Goal: Task Accomplishment & Management: Use online tool/utility

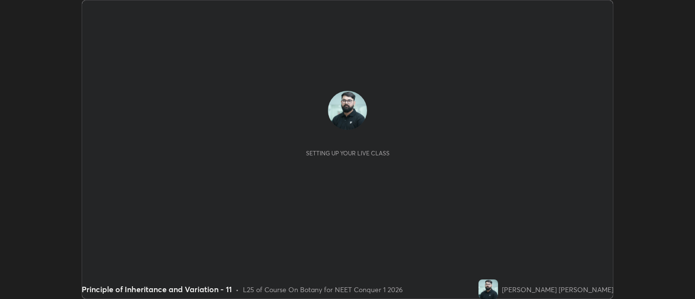
scroll to position [299, 695]
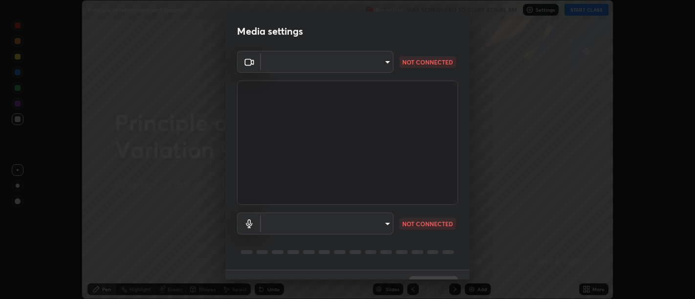
type input "d9b519daceb8a772394af6ea8e45353be5bbf62d8cb1cf3345c472de64055974"
type input "5912877718746b52c0806f9022d40e7bdc2f1b37034d74c7cf9e990fd38ad14d"
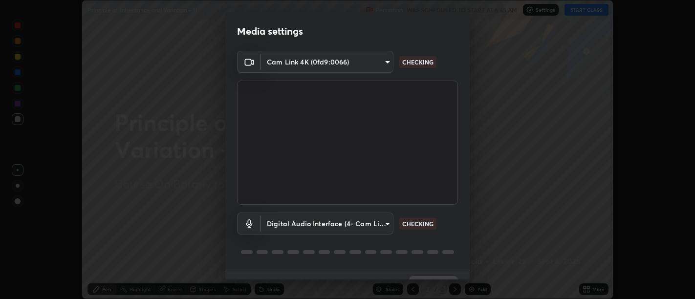
scroll to position [21, 0]
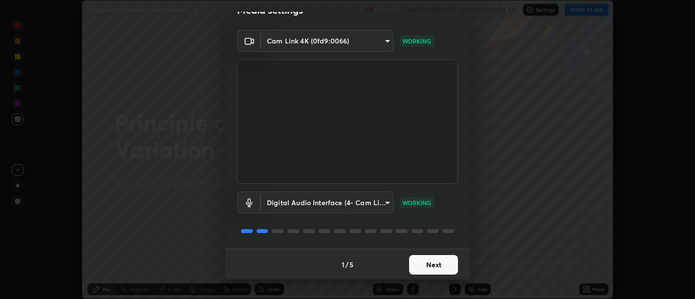
click at [432, 268] on button "Next" at bounding box center [433, 265] width 49 height 20
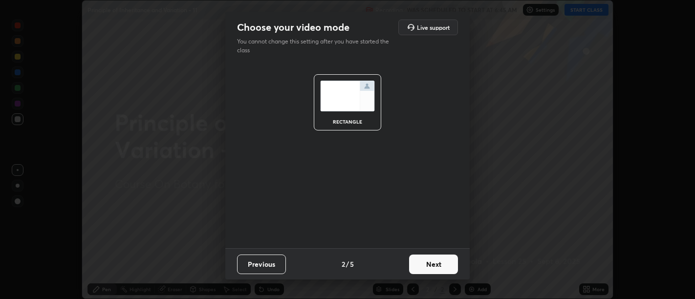
scroll to position [0, 0]
click at [434, 268] on button "Next" at bounding box center [433, 265] width 49 height 20
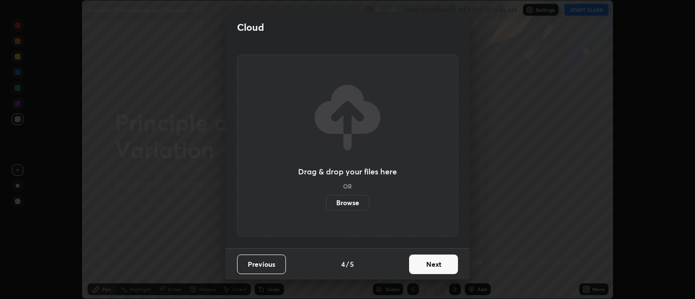
click at [439, 269] on button "Next" at bounding box center [433, 265] width 49 height 20
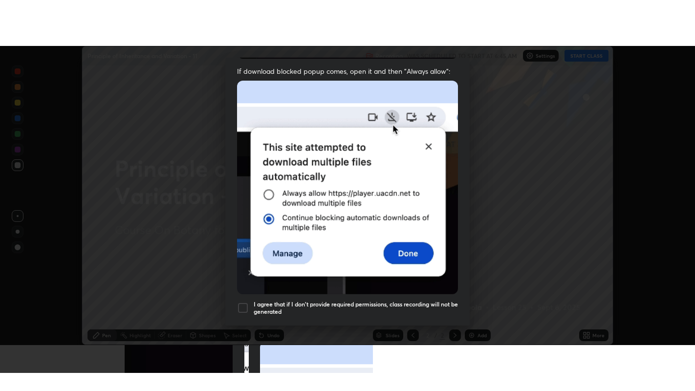
scroll to position [220, 0]
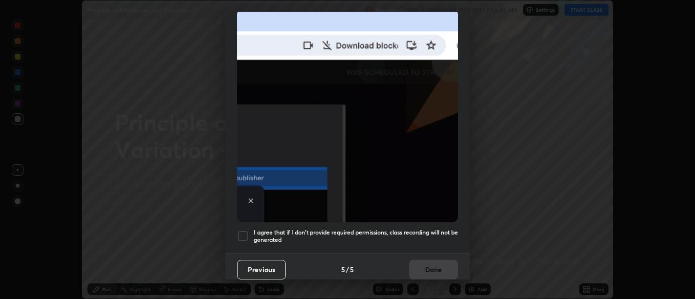
click at [429, 229] on h5 "I agree that if I don't provide required permissions, class recording will not …" at bounding box center [356, 236] width 204 height 15
click at [432, 236] on h5 "I agree that if I don't provide required permissions, class recording will not …" at bounding box center [356, 236] width 204 height 15
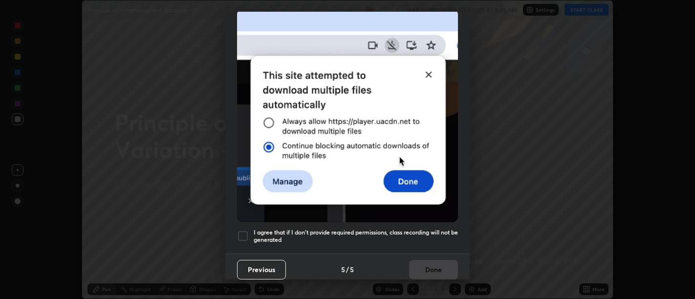
click at [435, 236] on h5 "I agree that if I don't provide required permissions, class recording will not …" at bounding box center [356, 236] width 204 height 15
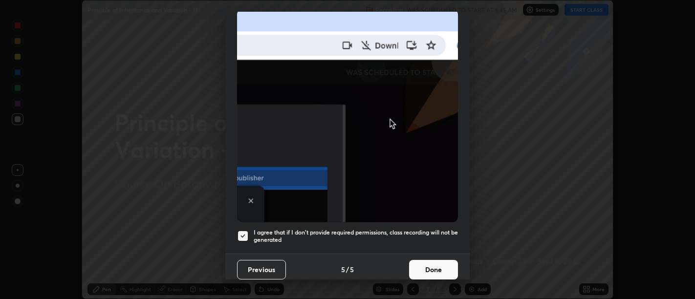
click at [433, 264] on button "Done" at bounding box center [433, 270] width 49 height 20
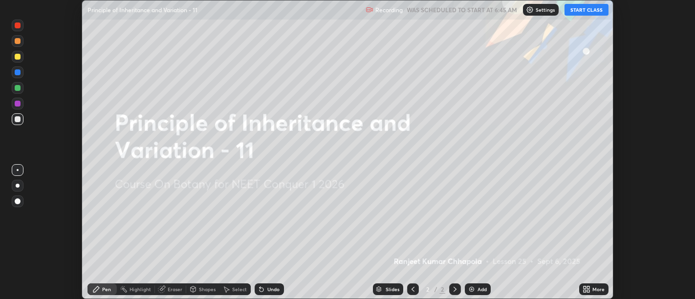
click at [585, 287] on icon at bounding box center [585, 287] width 2 height 2
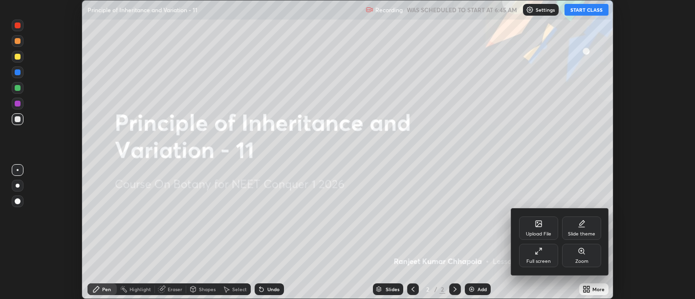
click at [535, 250] on icon at bounding box center [539, 251] width 8 height 8
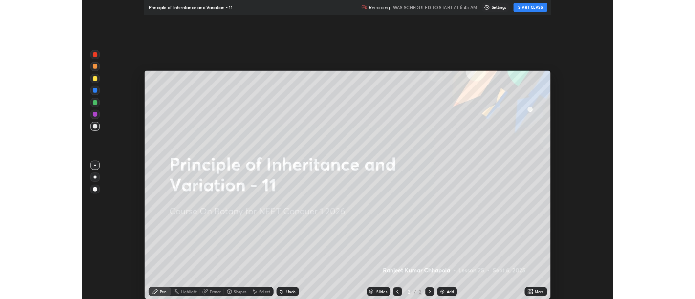
scroll to position [391, 695]
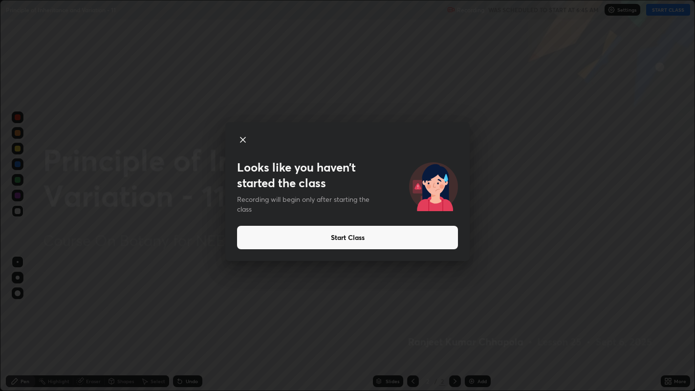
click at [363, 239] on button "Start Class" at bounding box center [347, 237] width 221 height 23
click at [348, 235] on button "Start Class" at bounding box center [347, 237] width 221 height 23
click at [340, 237] on button "Start Class" at bounding box center [347, 237] width 221 height 23
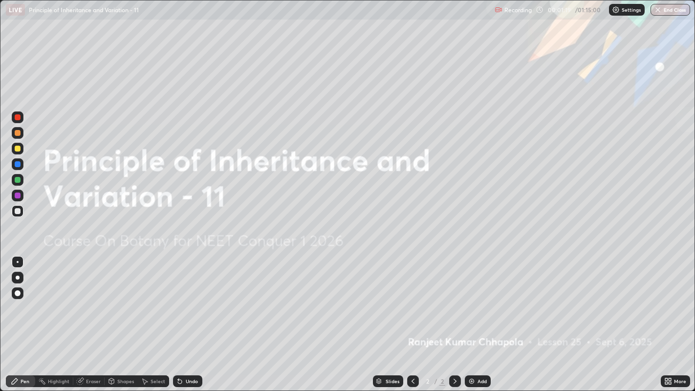
click at [459, 299] on div at bounding box center [455, 381] width 12 height 12
click at [670, 299] on icon at bounding box center [670, 383] width 2 height 2
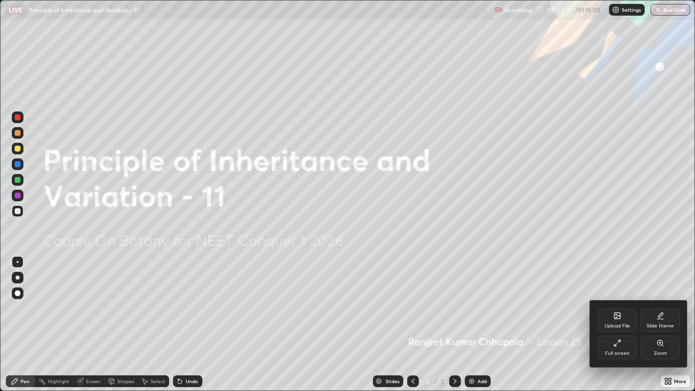
click at [622, 299] on div "Full screen" at bounding box center [617, 347] width 39 height 23
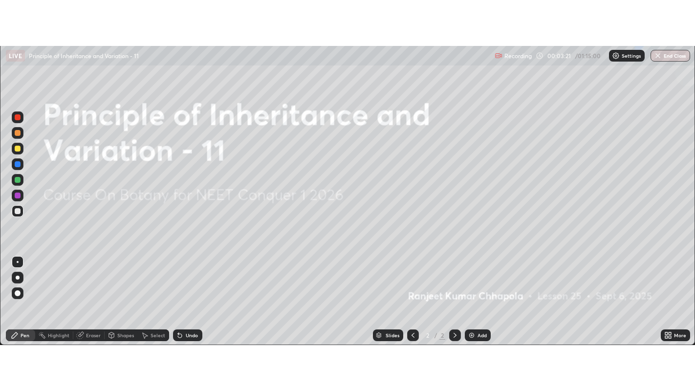
scroll to position [48588, 48192]
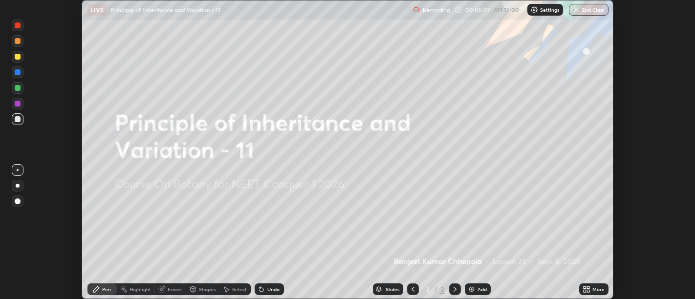
click at [590, 291] on icon at bounding box center [588, 291] width 2 height 2
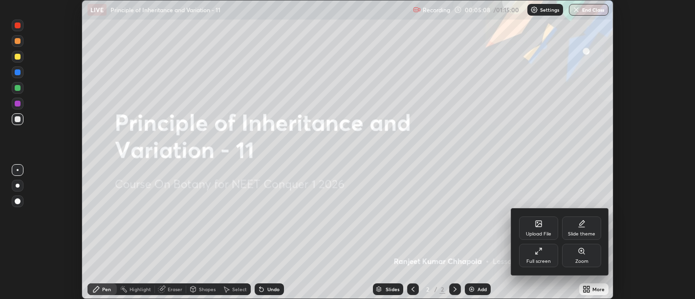
click at [547, 256] on div "Full screen" at bounding box center [538, 255] width 39 height 23
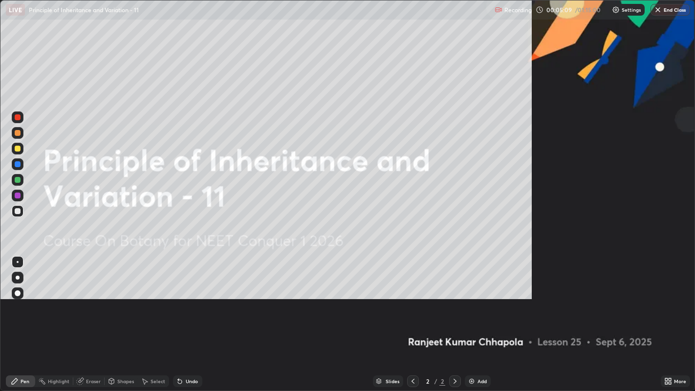
scroll to position [391, 695]
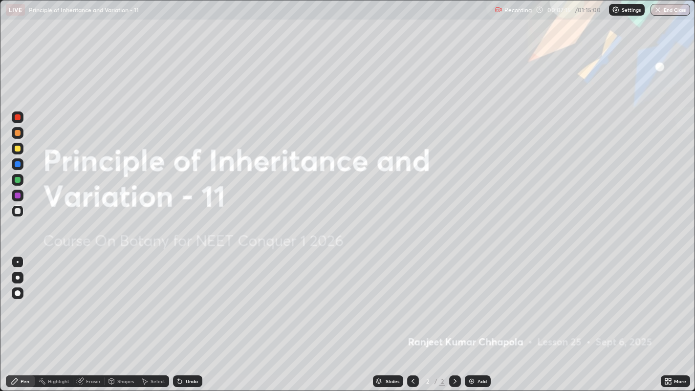
click at [479, 299] on div "Add" at bounding box center [482, 381] width 9 height 5
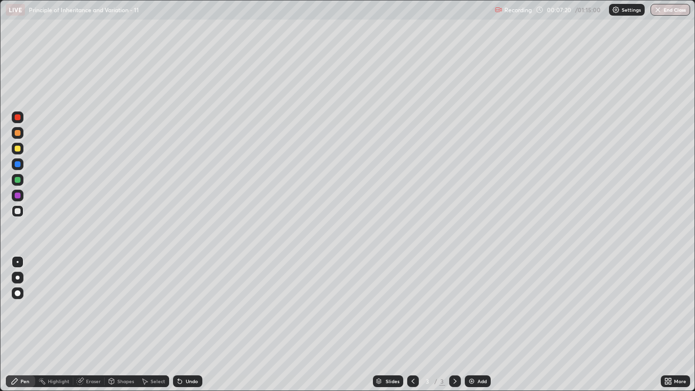
click at [17, 278] on div at bounding box center [18, 278] width 4 height 4
click at [188, 299] on div "Undo" at bounding box center [187, 381] width 29 height 12
click at [186, 299] on div "Undo" at bounding box center [192, 381] width 12 height 5
click at [17, 179] on div at bounding box center [18, 180] width 6 height 6
click at [16, 115] on div at bounding box center [18, 117] width 6 height 6
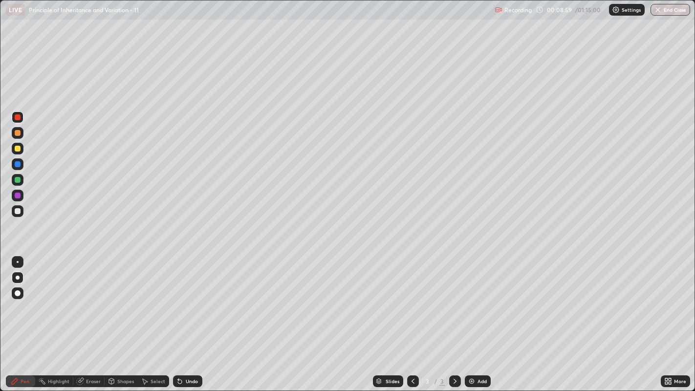
click at [17, 147] on div at bounding box center [18, 149] width 6 height 6
click at [178, 299] on icon at bounding box center [180, 382] width 4 height 4
click at [477, 299] on div "Add" at bounding box center [478, 381] width 26 height 12
click at [20, 119] on div at bounding box center [18, 117] width 6 height 6
click at [17, 147] on div at bounding box center [18, 149] width 6 height 6
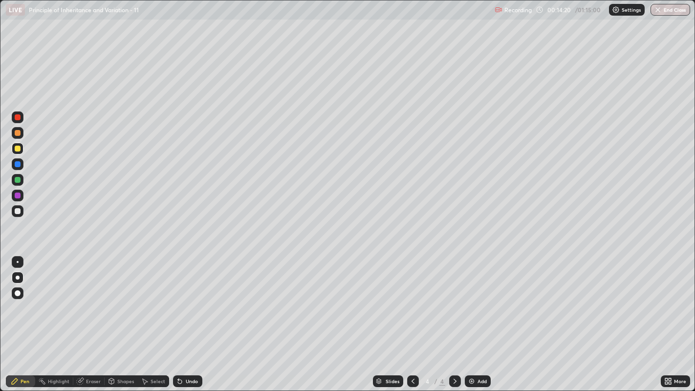
click at [17, 164] on div at bounding box center [18, 164] width 6 height 6
click at [17, 179] on div at bounding box center [18, 180] width 6 height 6
click at [18, 209] on div at bounding box center [18, 211] width 6 height 6
click at [153, 299] on div "Select" at bounding box center [153, 381] width 31 height 12
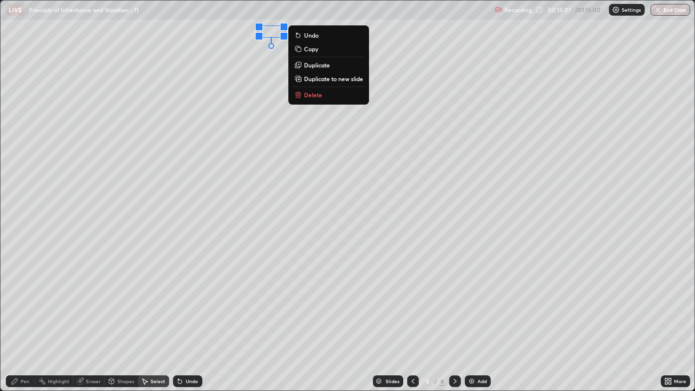
click at [315, 95] on p "Delete" at bounding box center [313, 95] width 18 height 8
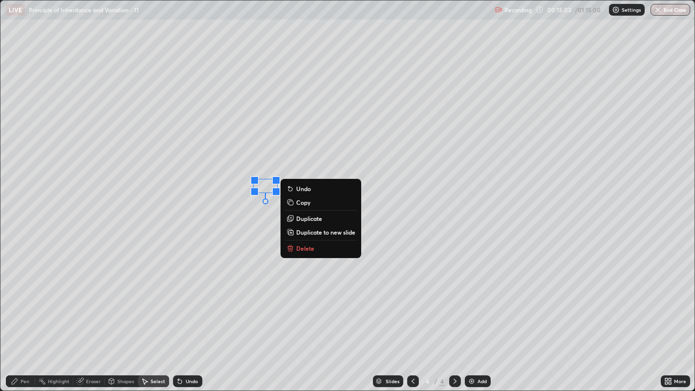
click at [304, 249] on p "Delete" at bounding box center [305, 248] width 18 height 8
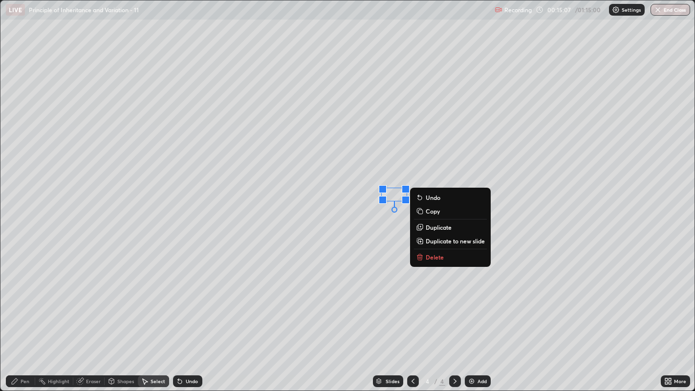
click at [433, 257] on p "Delete" at bounding box center [435, 257] width 18 height 8
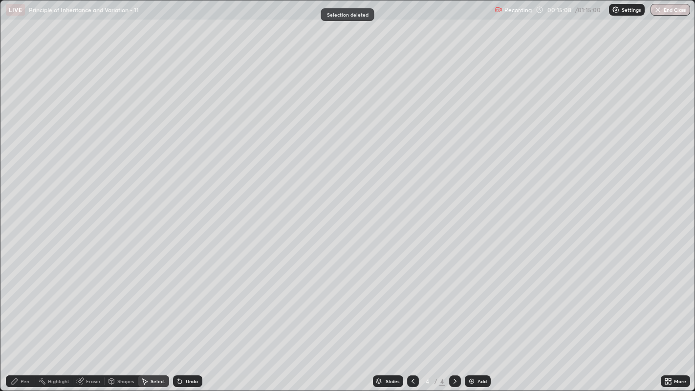
click at [24, 299] on div "Pen" at bounding box center [25, 381] width 9 height 5
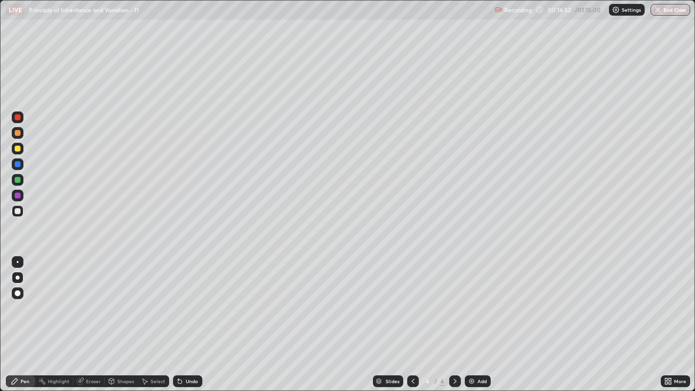
click at [480, 299] on div "Add" at bounding box center [478, 381] width 26 height 12
click at [20, 150] on div at bounding box center [18, 149] width 6 height 6
click at [190, 299] on div "Undo" at bounding box center [192, 381] width 12 height 5
click at [186, 299] on div "Undo" at bounding box center [192, 381] width 12 height 5
click at [189, 299] on div "Undo" at bounding box center [192, 381] width 12 height 5
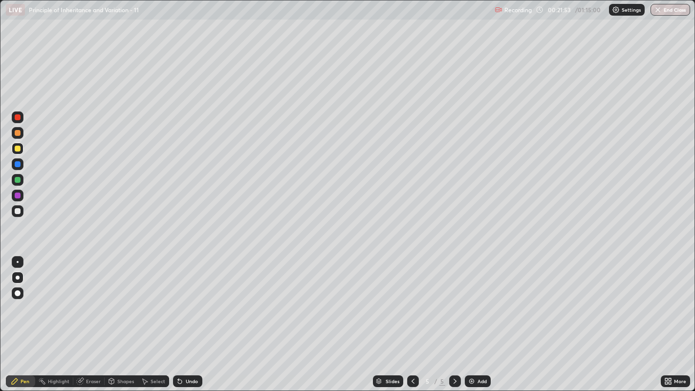
click at [478, 299] on div "Add" at bounding box center [482, 381] width 9 height 5
click at [190, 299] on div "Undo" at bounding box center [192, 381] width 12 height 5
click at [193, 299] on div "Undo" at bounding box center [192, 381] width 12 height 5
click at [192, 299] on div "Undo" at bounding box center [192, 381] width 12 height 5
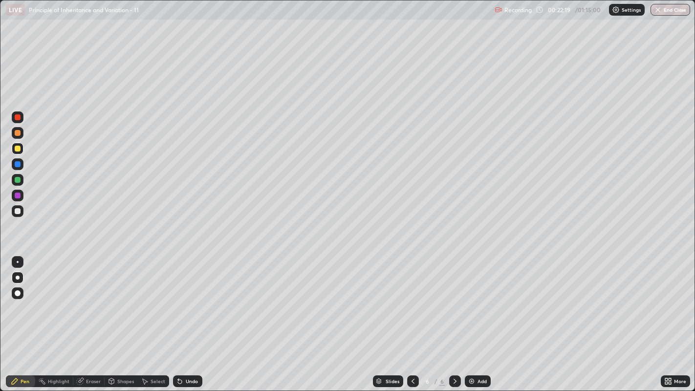
click at [191, 299] on div "Undo" at bounding box center [192, 381] width 12 height 5
click at [188, 299] on div "Undo" at bounding box center [192, 381] width 12 height 5
click at [16, 117] on div at bounding box center [18, 117] width 6 height 6
click at [178, 299] on icon at bounding box center [178, 379] width 1 height 1
click at [483, 299] on div "Add" at bounding box center [482, 381] width 9 height 5
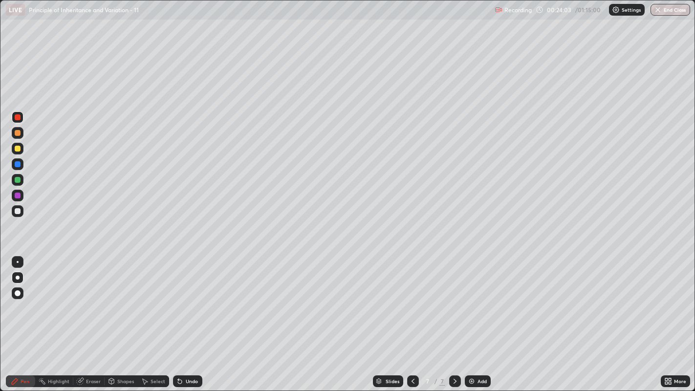
click at [193, 299] on div "Undo" at bounding box center [192, 381] width 12 height 5
click at [17, 148] on div at bounding box center [18, 149] width 6 height 6
click at [478, 299] on div "Add" at bounding box center [478, 381] width 26 height 12
click at [191, 299] on div "Undo" at bounding box center [192, 381] width 12 height 5
click at [188, 299] on div "Undo" at bounding box center [187, 381] width 29 height 12
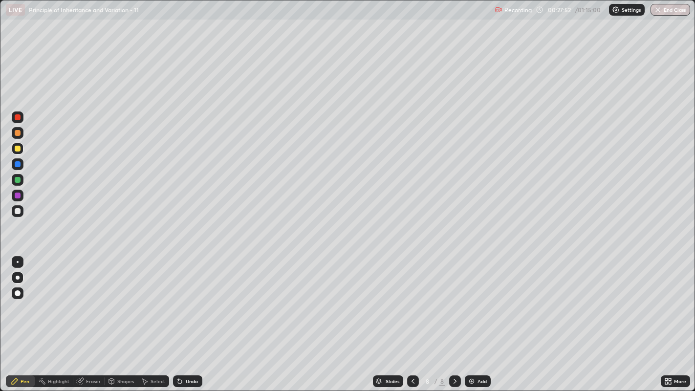
click at [187, 299] on div "Undo" at bounding box center [187, 381] width 29 height 12
click at [475, 299] on div "Add" at bounding box center [478, 381] width 26 height 12
click at [191, 299] on div "Undo" at bounding box center [192, 381] width 12 height 5
click at [189, 299] on div "Undo" at bounding box center [187, 381] width 29 height 12
click at [191, 299] on div "Undo" at bounding box center [192, 381] width 12 height 5
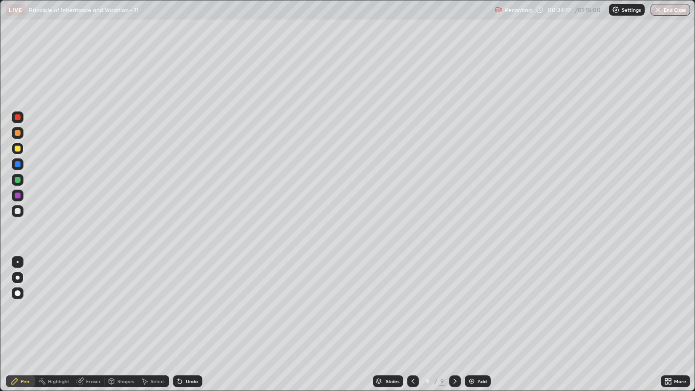
click at [188, 299] on div "Undo" at bounding box center [192, 381] width 12 height 5
click at [186, 299] on div "Undo" at bounding box center [187, 381] width 29 height 12
click at [178, 299] on icon at bounding box center [180, 382] width 4 height 4
click at [181, 299] on icon at bounding box center [180, 381] width 8 height 8
click at [179, 299] on icon at bounding box center [180, 382] width 4 height 4
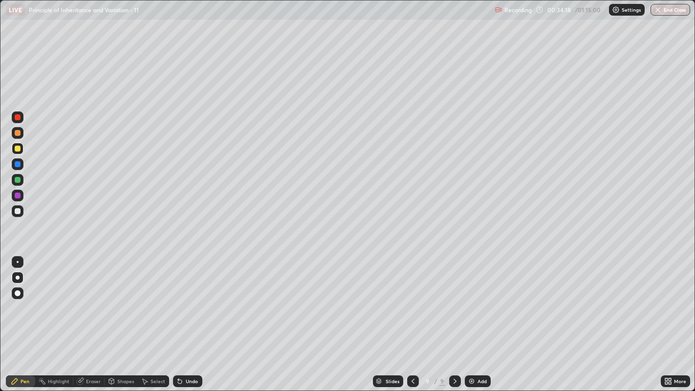
click at [178, 299] on icon at bounding box center [180, 382] width 4 height 4
click at [179, 299] on icon at bounding box center [180, 382] width 4 height 4
click at [474, 299] on img at bounding box center [472, 381] width 8 height 8
click at [18, 195] on div at bounding box center [18, 196] width 6 height 6
click at [386, 299] on div "Slides" at bounding box center [392, 381] width 14 height 5
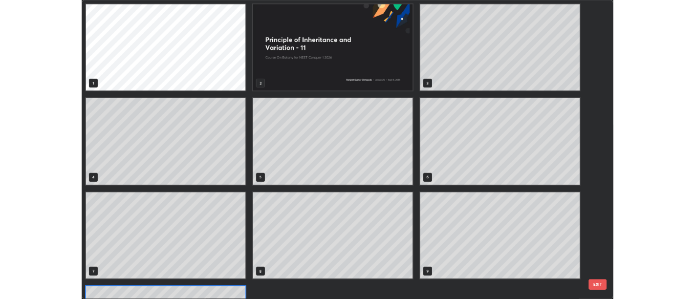
scroll to position [387, 690]
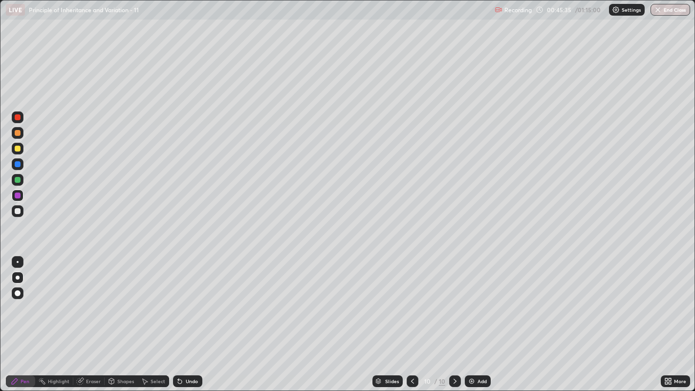
click at [154, 299] on div "Select" at bounding box center [153, 381] width 31 height 12
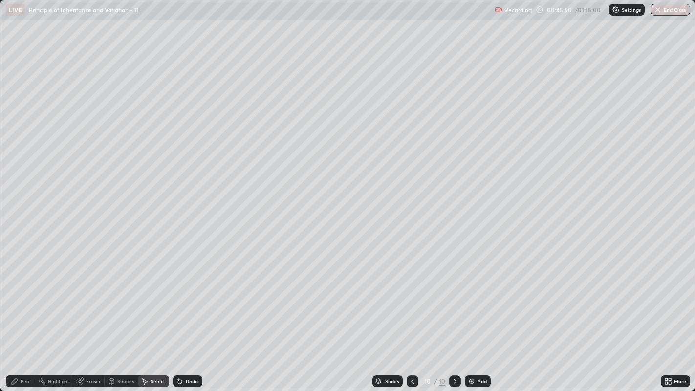
click at [24, 299] on div "Pen" at bounding box center [25, 381] width 9 height 5
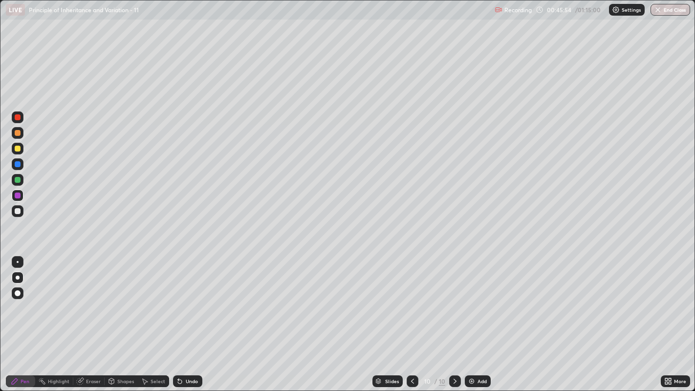
click at [185, 299] on div "Undo" at bounding box center [187, 381] width 29 height 12
click at [155, 299] on div "Select" at bounding box center [158, 381] width 15 height 5
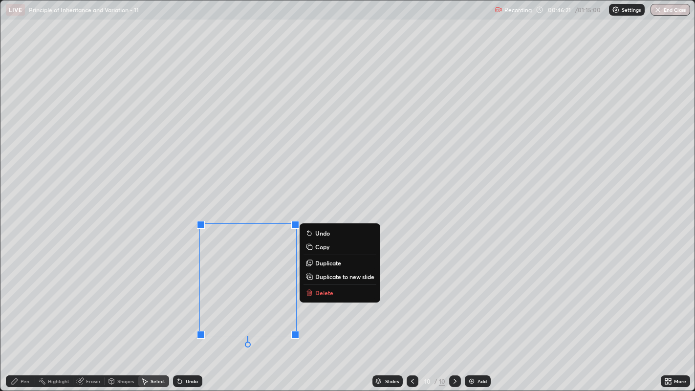
click at [321, 293] on p "Delete" at bounding box center [324, 293] width 18 height 8
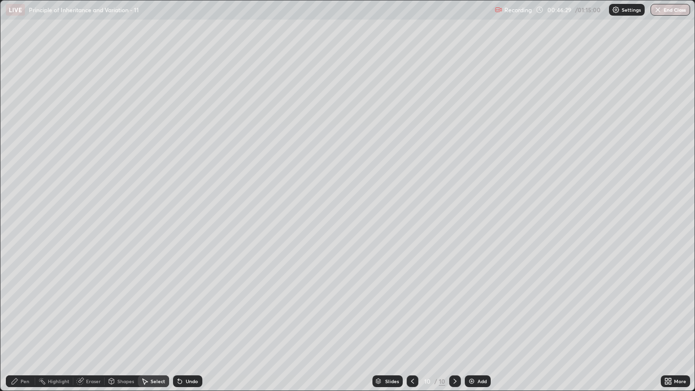
click at [22, 299] on div "Pen" at bounding box center [25, 381] width 9 height 5
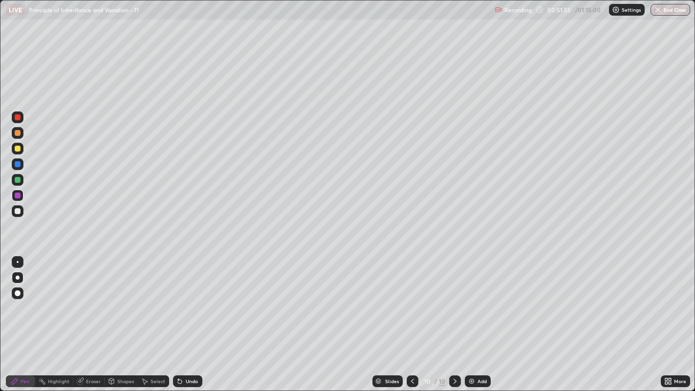
click at [670, 299] on icon at bounding box center [670, 383] width 2 height 2
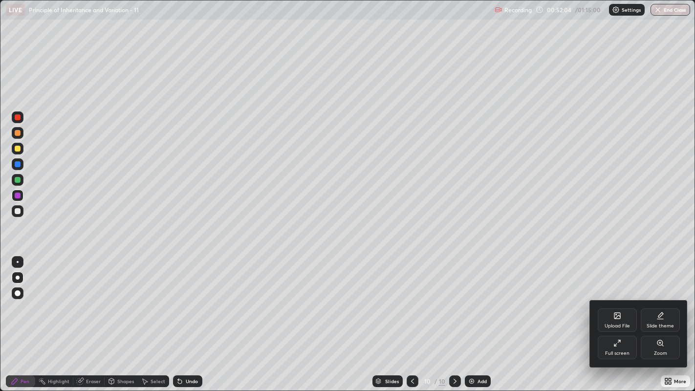
click at [458, 299] on div at bounding box center [347, 195] width 695 height 391
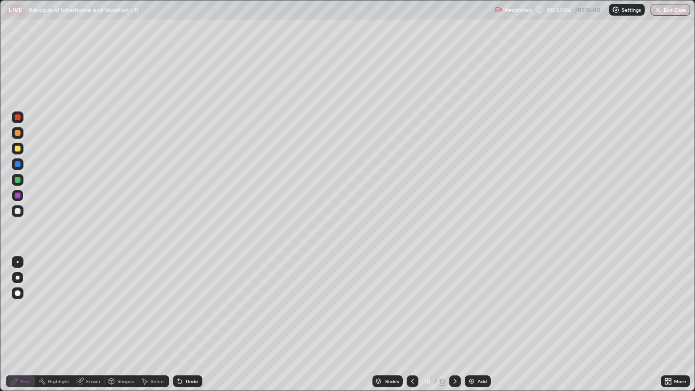
click at [670, 299] on icon at bounding box center [670, 379] width 2 height 2
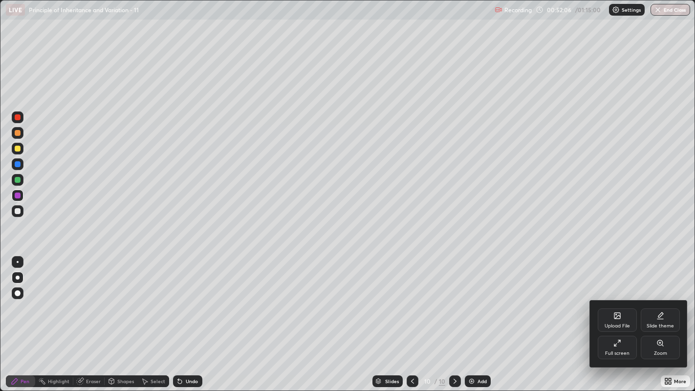
click at [623, 299] on div "Upload File" at bounding box center [617, 319] width 39 height 23
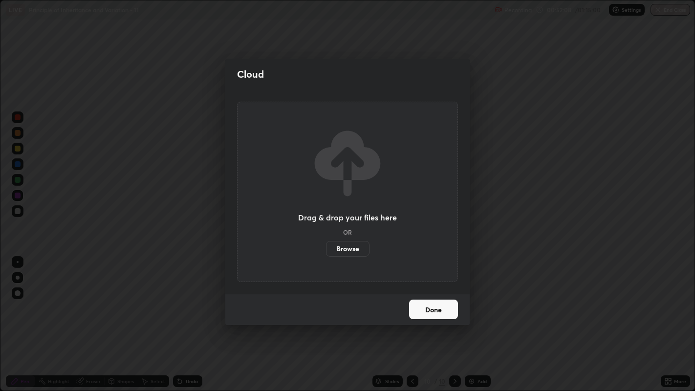
click at [359, 249] on label "Browse" at bounding box center [348, 249] width 44 height 16
click at [326, 249] on input "Browse" at bounding box center [326, 249] width 0 height 16
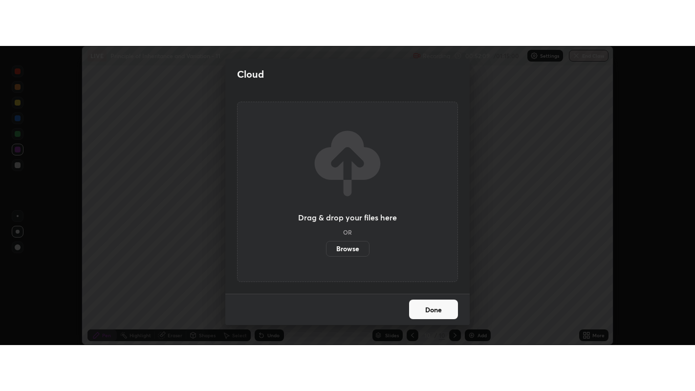
scroll to position [48588, 48192]
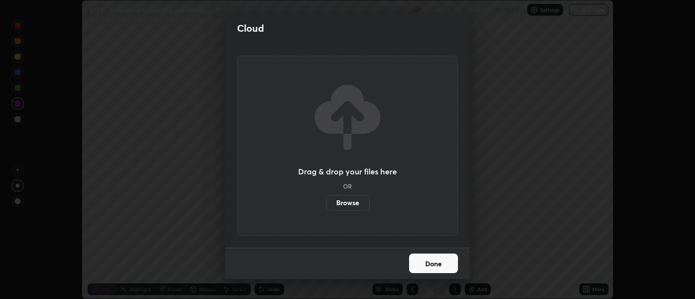
click at [347, 201] on label "Browse" at bounding box center [348, 203] width 44 height 16
click at [326, 201] on input "Browse" at bounding box center [326, 203] width 0 height 16
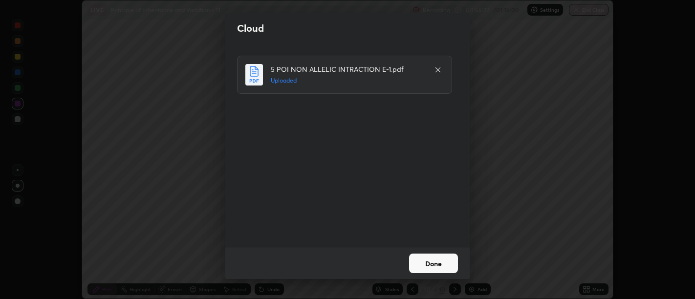
click at [431, 260] on button "Done" at bounding box center [433, 264] width 49 height 20
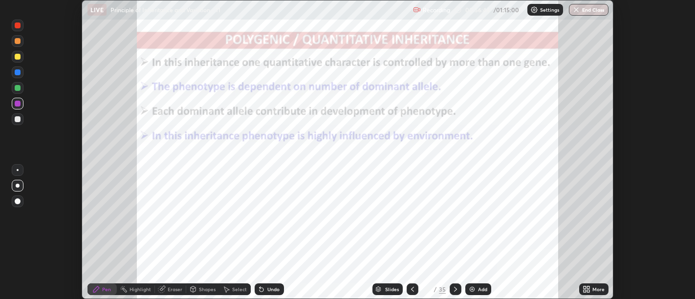
click at [588, 291] on icon at bounding box center [588, 291] width 2 height 2
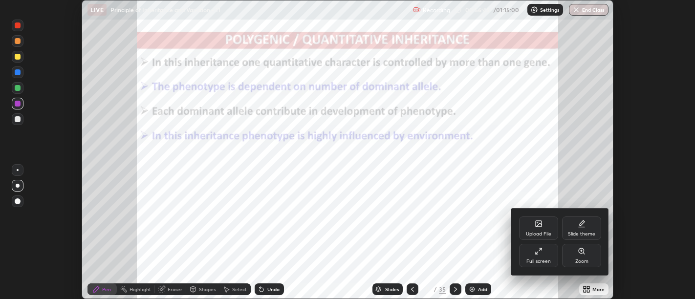
click at [533, 253] on div "Full screen" at bounding box center [538, 255] width 39 height 23
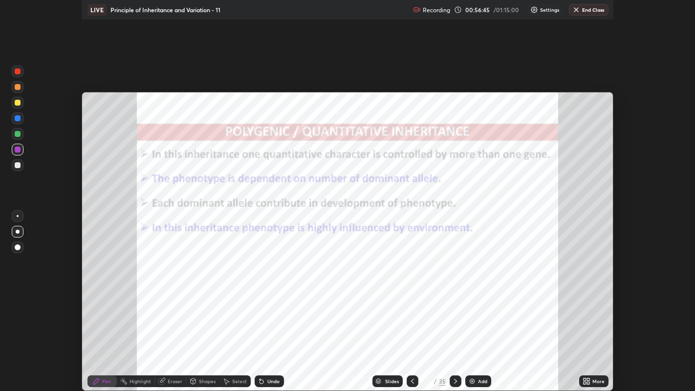
scroll to position [391, 695]
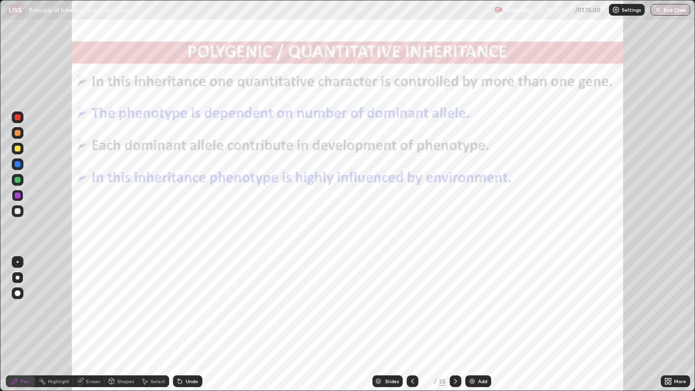
click at [16, 149] on div at bounding box center [18, 149] width 6 height 6
click at [18, 118] on div at bounding box center [18, 117] width 6 height 6
click at [191, 299] on div "Undo" at bounding box center [192, 381] width 12 height 5
click at [187, 299] on div "Undo" at bounding box center [192, 381] width 12 height 5
click at [188, 299] on div "Undo" at bounding box center [187, 381] width 29 height 12
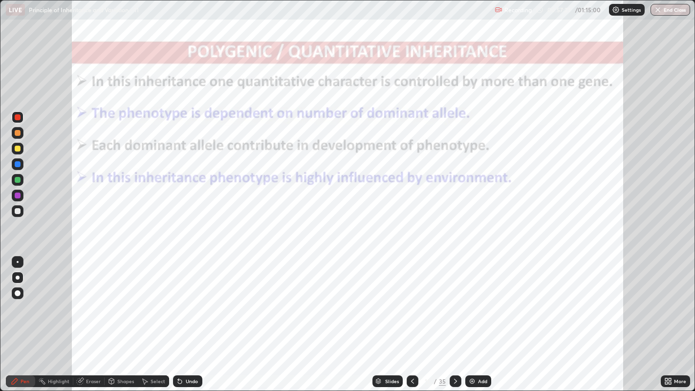
click at [186, 299] on div "Undo" at bounding box center [192, 381] width 12 height 5
click at [185, 299] on div "Undo" at bounding box center [187, 381] width 29 height 12
click at [196, 299] on div "Undo" at bounding box center [192, 381] width 12 height 5
click at [192, 299] on div "Undo" at bounding box center [192, 381] width 12 height 5
click at [17, 165] on div at bounding box center [18, 164] width 6 height 6
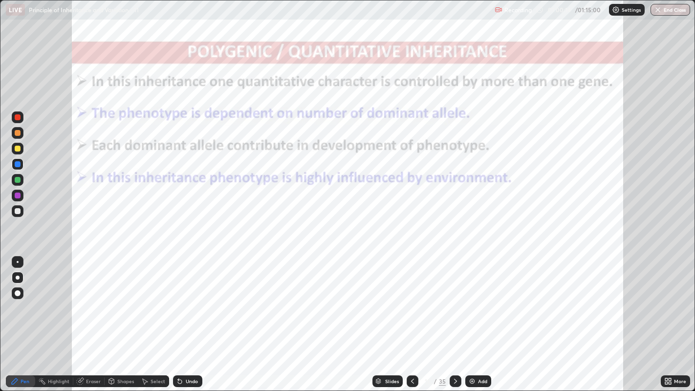
click at [455, 299] on icon at bounding box center [455, 381] width 3 height 5
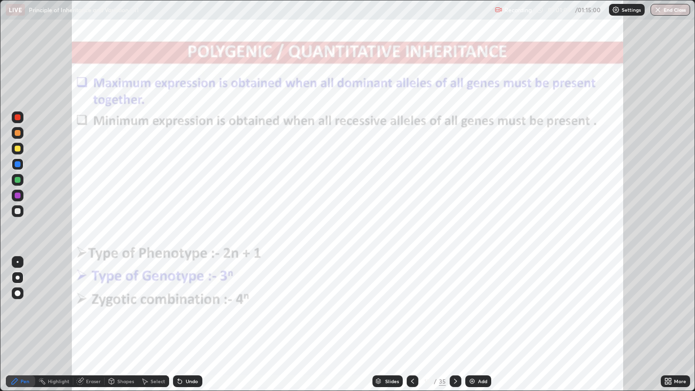
click at [188, 299] on div "Undo" at bounding box center [192, 381] width 12 height 5
click at [185, 299] on div "Undo" at bounding box center [187, 381] width 29 height 12
click at [188, 299] on div "Undo" at bounding box center [187, 381] width 29 height 12
click at [184, 299] on div "Undo" at bounding box center [187, 381] width 29 height 12
click at [453, 299] on icon at bounding box center [456, 381] width 8 height 8
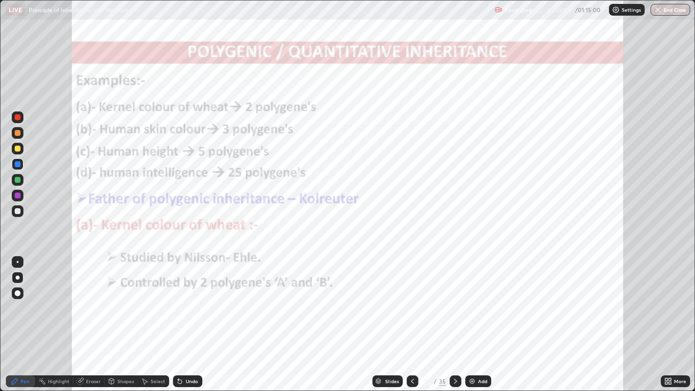
click at [18, 147] on div at bounding box center [18, 149] width 6 height 6
click at [455, 299] on icon at bounding box center [456, 381] width 8 height 8
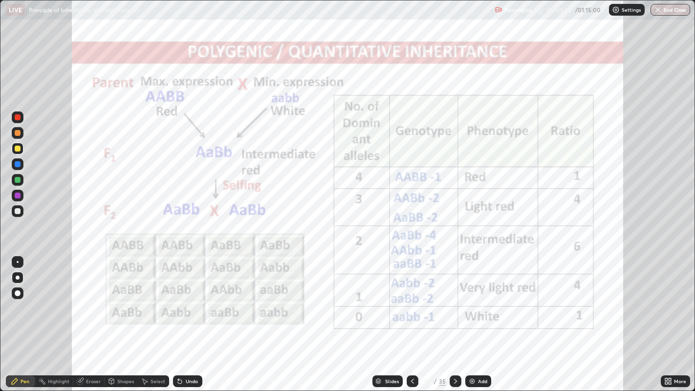
click at [26, 299] on div "Pen" at bounding box center [25, 381] width 9 height 5
click at [61, 299] on div "Highlight" at bounding box center [54, 381] width 38 height 12
click at [18, 195] on div at bounding box center [18, 196] width 6 height 6
click at [16, 179] on div at bounding box center [18, 180] width 6 height 6
click at [20, 299] on div "Pen" at bounding box center [20, 381] width 29 height 12
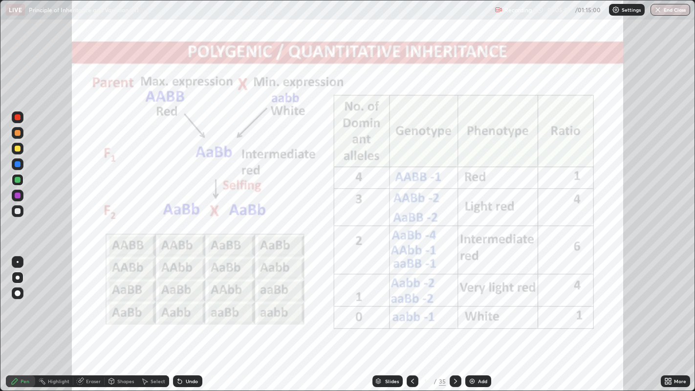
click at [17, 210] on div at bounding box center [18, 211] width 6 height 6
click at [17, 113] on div at bounding box center [18, 117] width 12 height 12
click at [16, 164] on div at bounding box center [18, 164] width 6 height 6
click at [17, 179] on div at bounding box center [18, 180] width 6 height 6
click at [17, 148] on div at bounding box center [18, 149] width 6 height 6
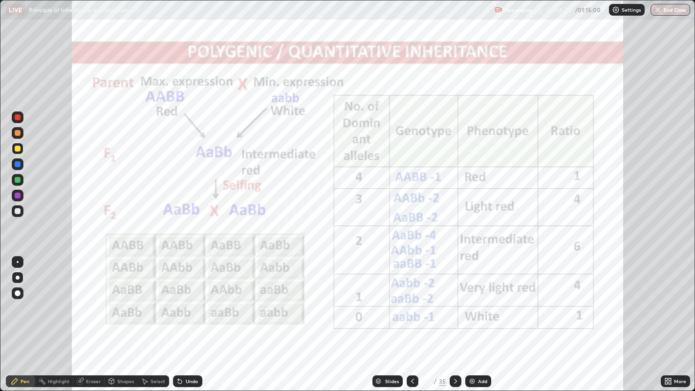
click at [80, 299] on icon at bounding box center [80, 381] width 6 height 6
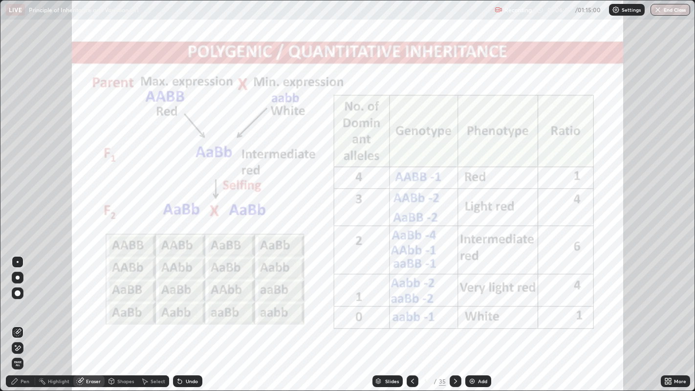
click at [21, 299] on div "Pen" at bounding box center [25, 381] width 9 height 5
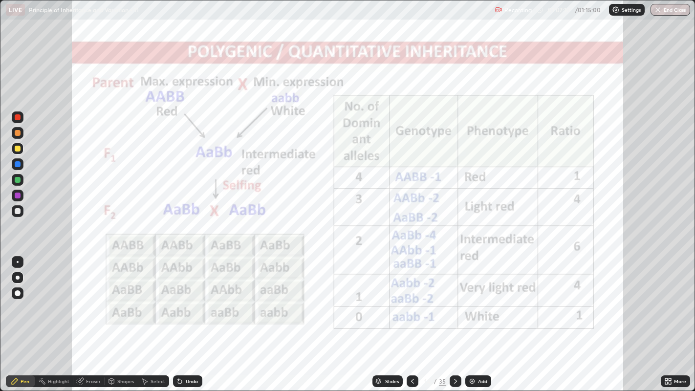
click at [18, 196] on div at bounding box center [18, 196] width 6 height 6
click at [178, 299] on icon at bounding box center [178, 379] width 1 height 1
click at [454, 299] on icon at bounding box center [456, 381] width 8 height 8
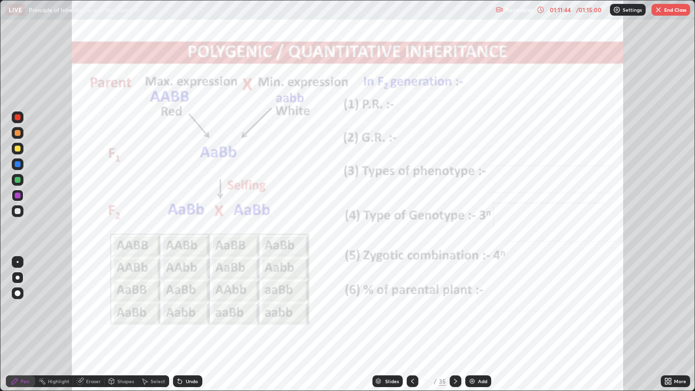
click at [385, 299] on div "Slides" at bounding box center [392, 381] width 14 height 5
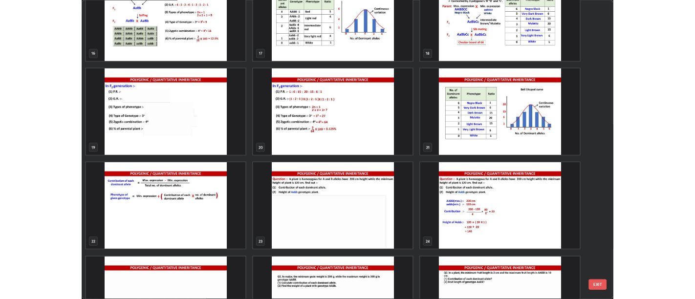
scroll to position [654, 0]
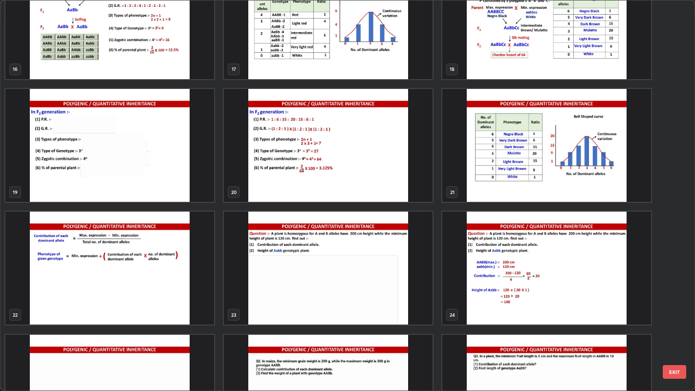
click at [126, 293] on img "grid" at bounding box center [109, 268] width 209 height 113
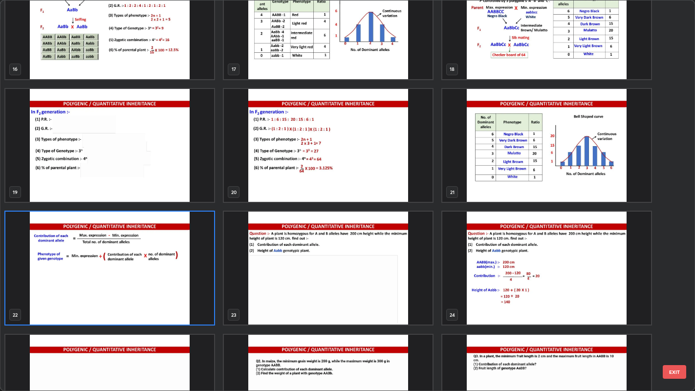
click at [125, 293] on img "grid" at bounding box center [109, 268] width 209 height 113
click at [123, 294] on img "grid" at bounding box center [109, 268] width 209 height 113
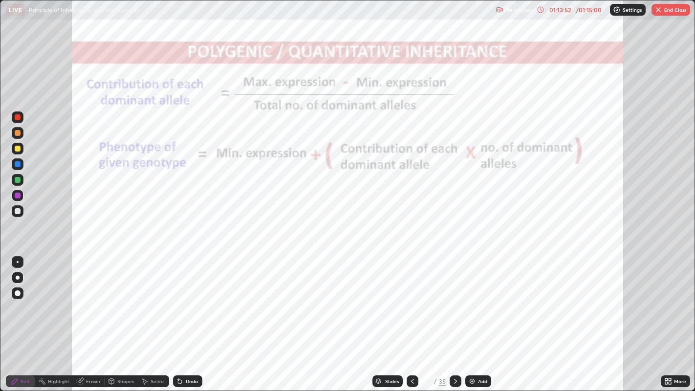
click at [454, 299] on icon at bounding box center [456, 381] width 8 height 8
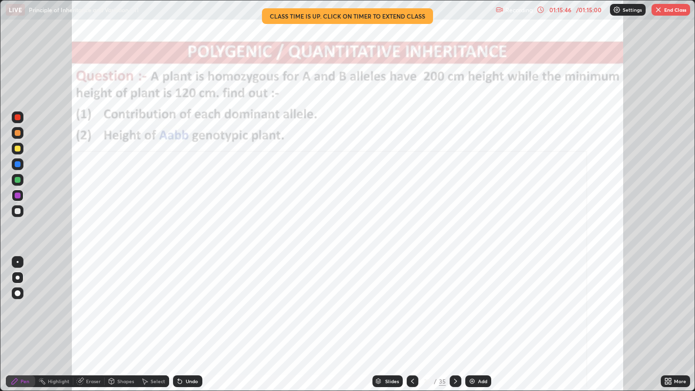
click at [665, 7] on button "End Class" at bounding box center [671, 10] width 39 height 12
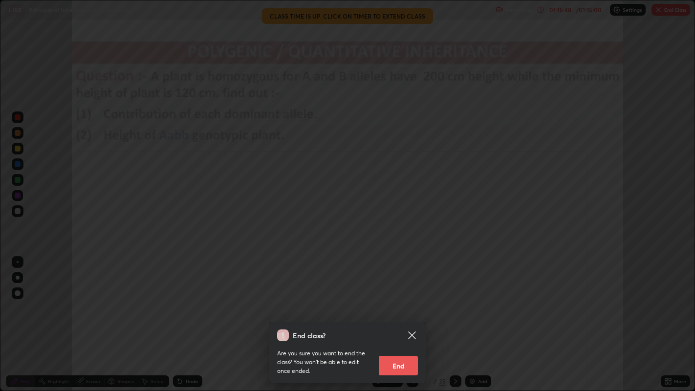
click at [406, 299] on button "End" at bounding box center [398, 366] width 39 height 20
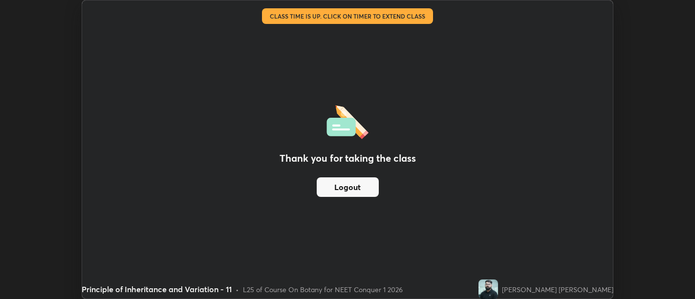
scroll to position [48588, 48192]
